Goal: Task Accomplishment & Management: Complete application form

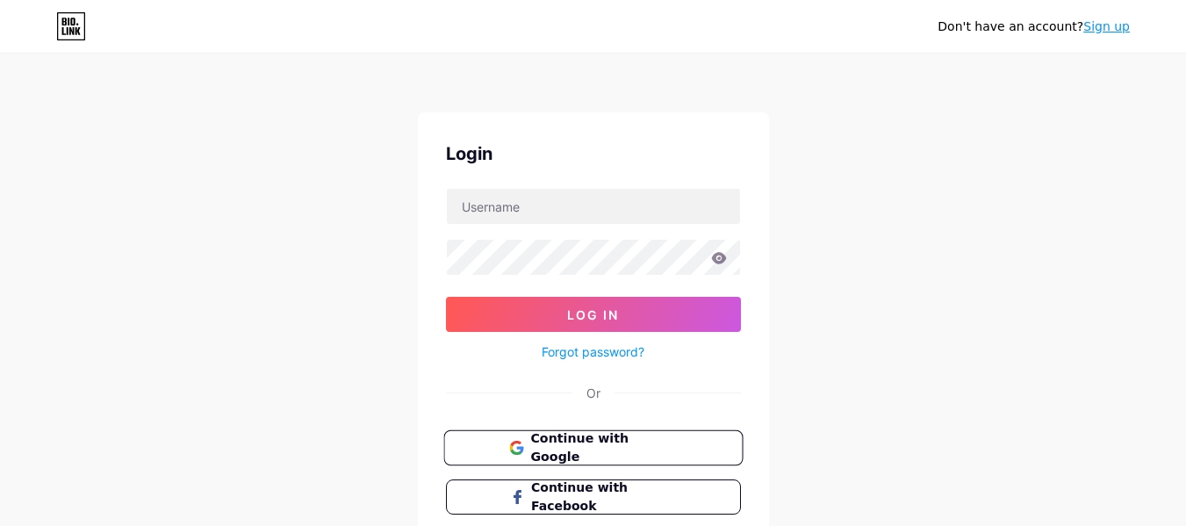
click at [546, 442] on span "Continue with Google" at bounding box center [603, 448] width 147 height 38
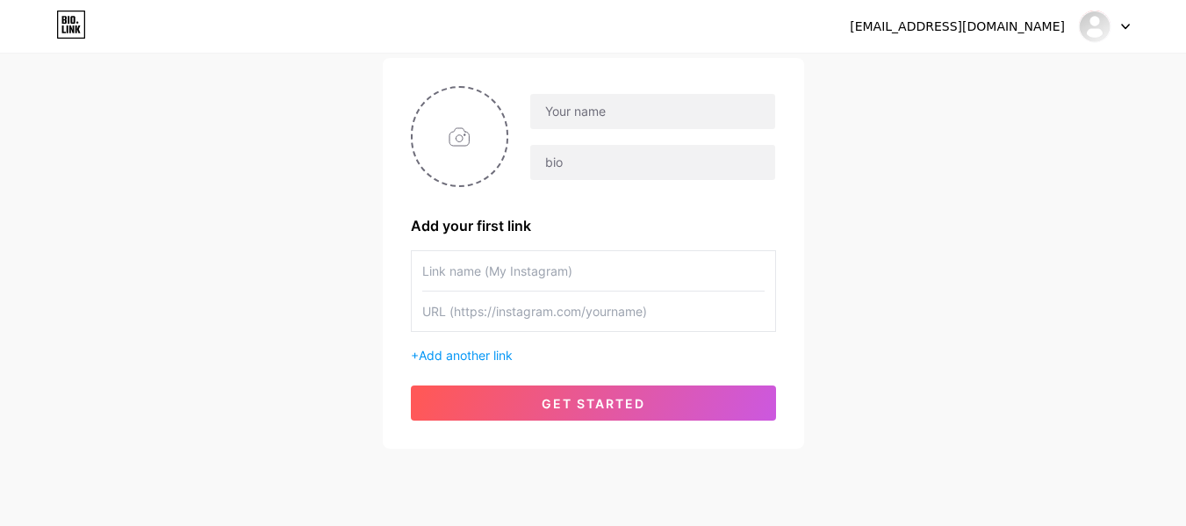
scroll to position [94, 0]
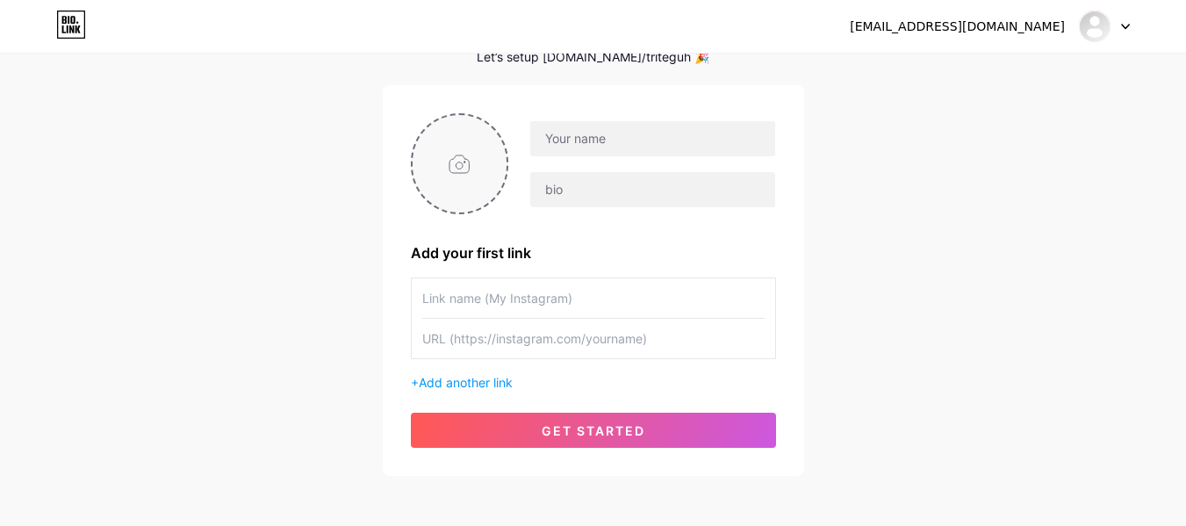
click at [481, 154] on input "file" at bounding box center [459, 163] width 95 height 97
type input "C:\fakepath\ihc Pertamedika.png"
click at [479, 163] on img at bounding box center [460, 163] width 98 height 101
click at [501, 120] on circle at bounding box center [497, 126] width 19 height 19
click at [455, 160] on input "file" at bounding box center [459, 163] width 95 height 97
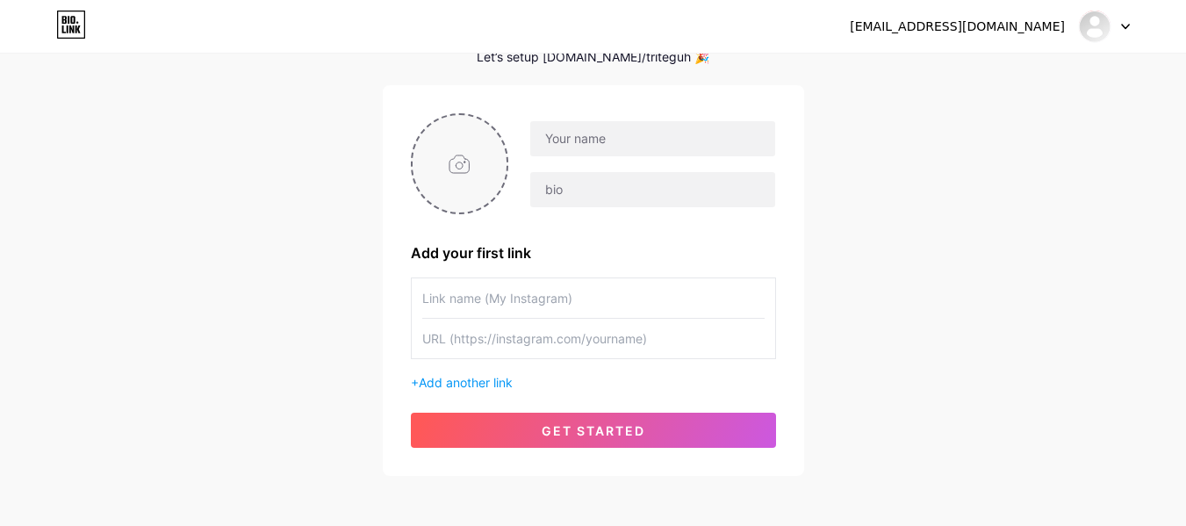
click at [450, 157] on input "file" at bounding box center [459, 163] width 95 height 97
type input "C:\fakepath\IHC.png"
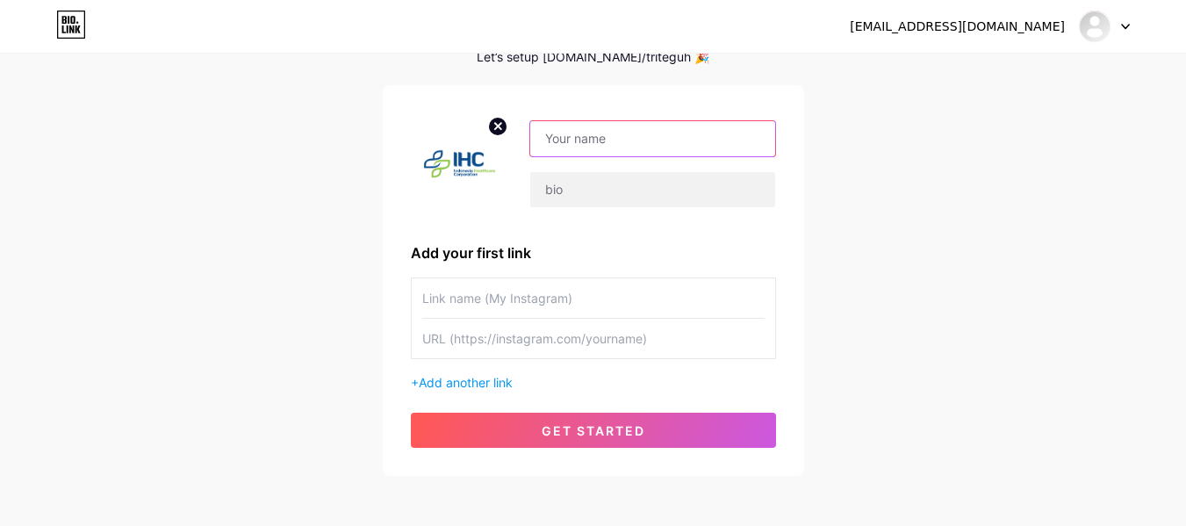
click at [642, 140] on input "text" at bounding box center [652, 138] width 244 height 35
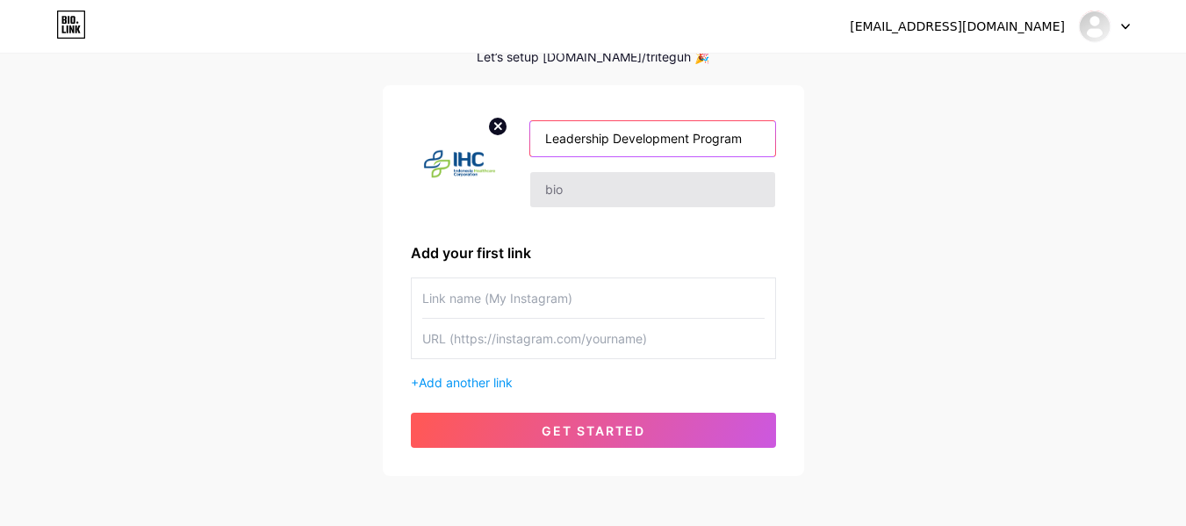
type input "Leadership Development Program"
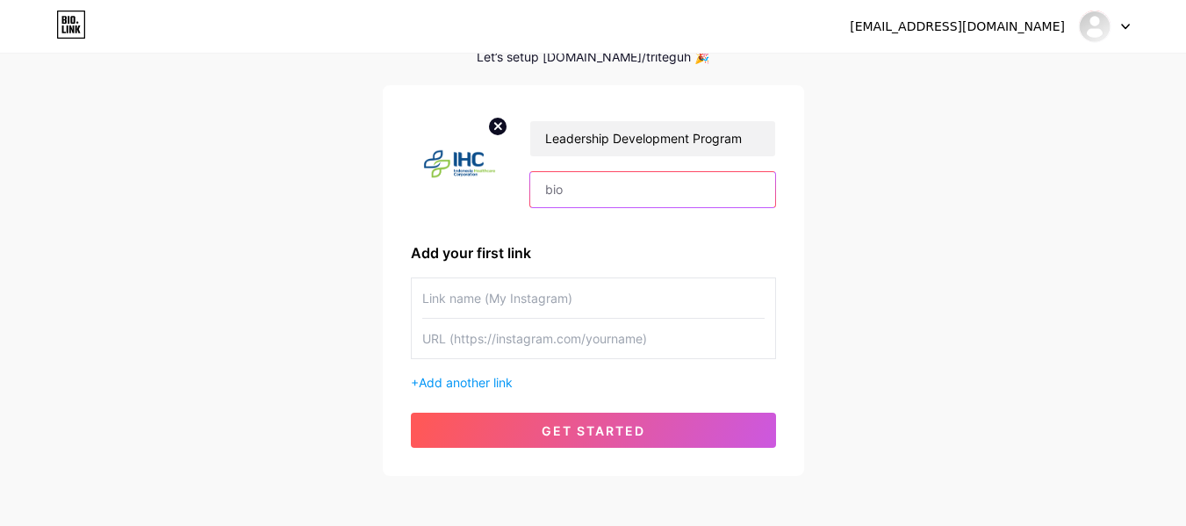
click at [592, 198] on input "text" at bounding box center [652, 189] width 244 height 35
type input "LDP-IHC"
click at [567, 300] on input "text" at bounding box center [593, 297] width 342 height 39
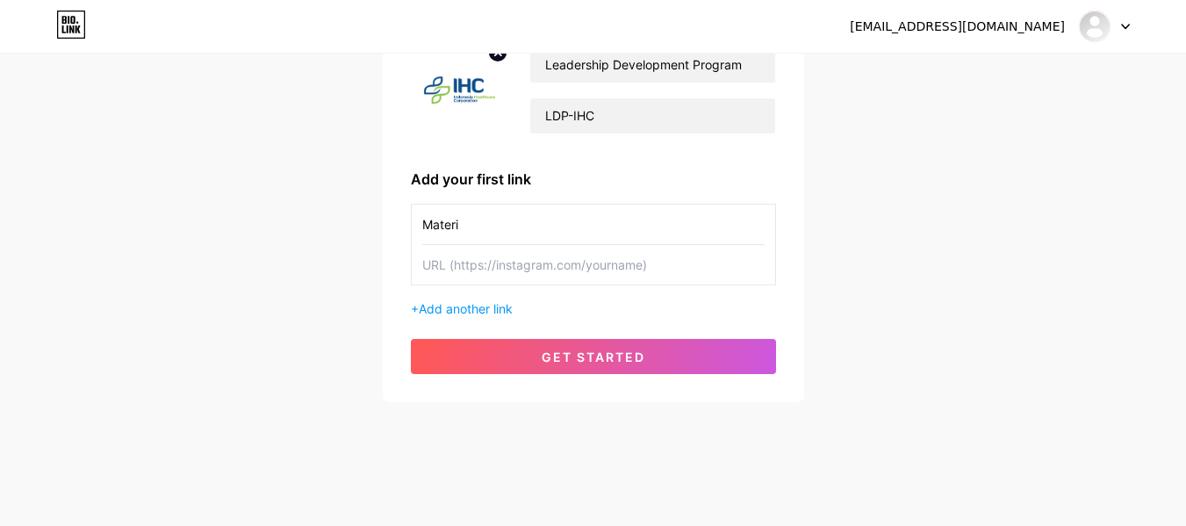
scroll to position [170, 0]
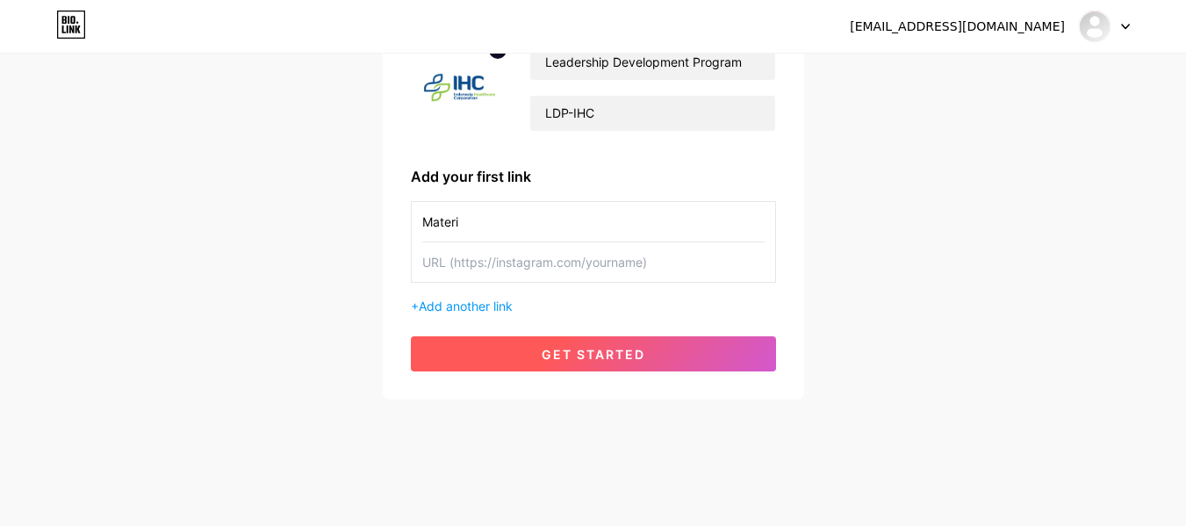
type input "Materi"
click at [613, 343] on button "get started" at bounding box center [593, 353] width 365 height 35
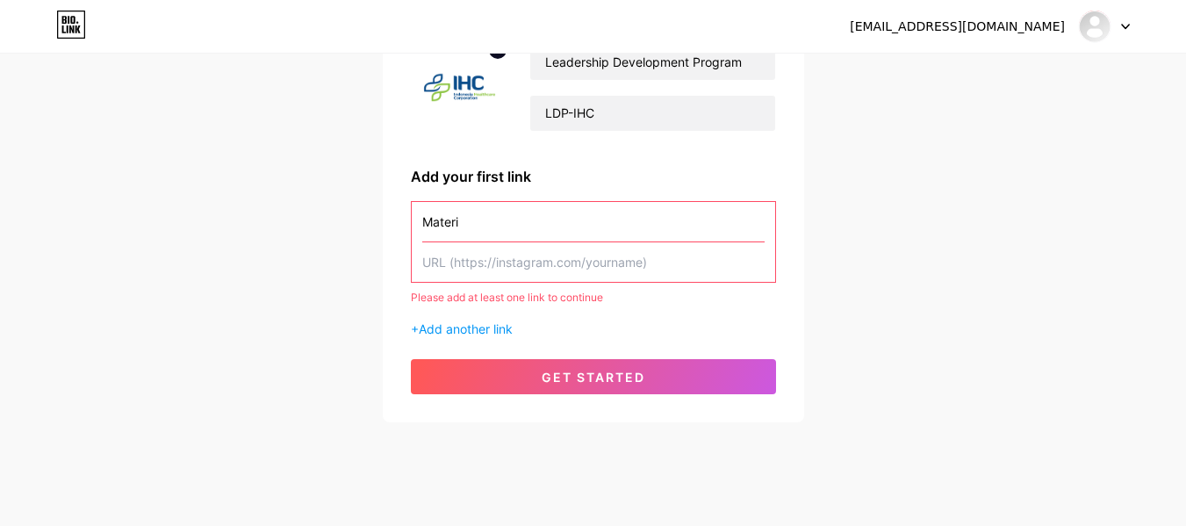
click at [671, 260] on input "text" at bounding box center [593, 261] width 342 height 39
